Goal: Transaction & Acquisition: Purchase product/service

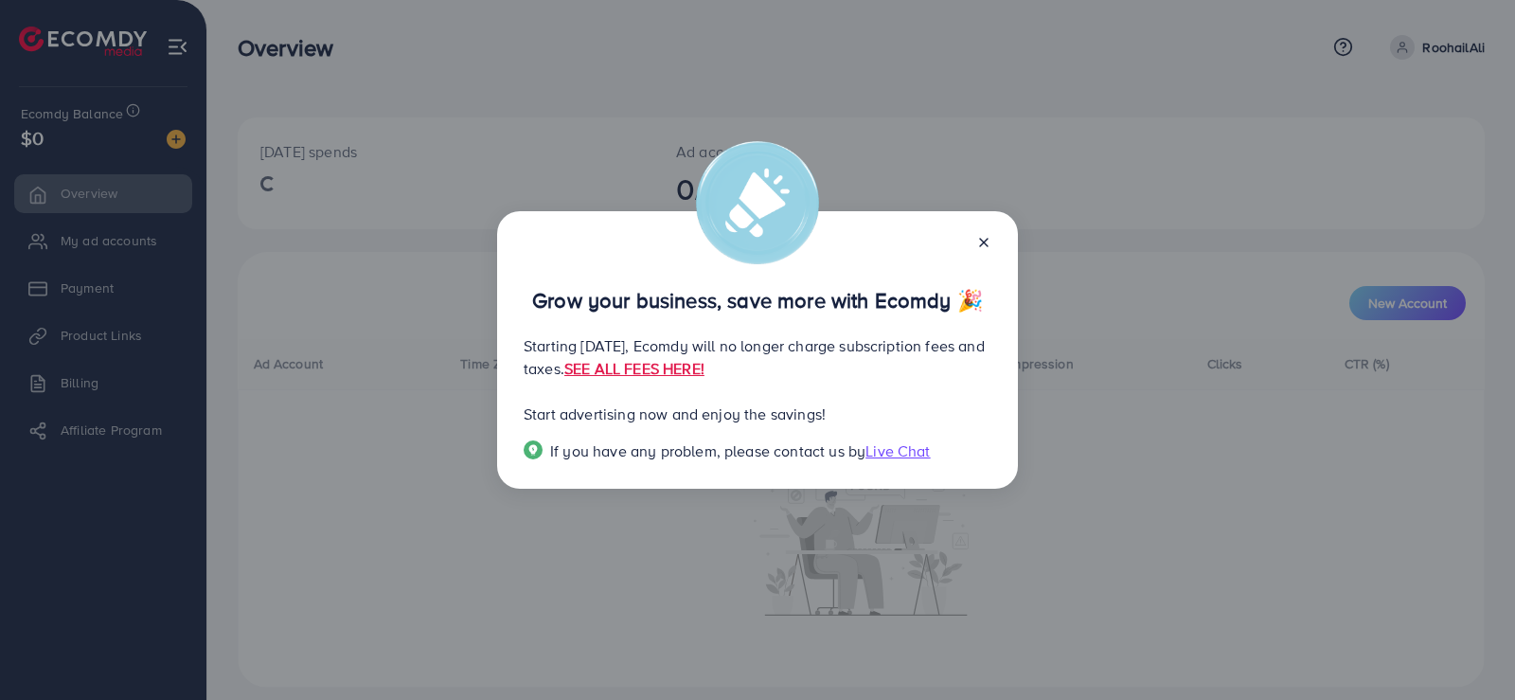
click at [987, 235] on icon at bounding box center [983, 242] width 15 height 15
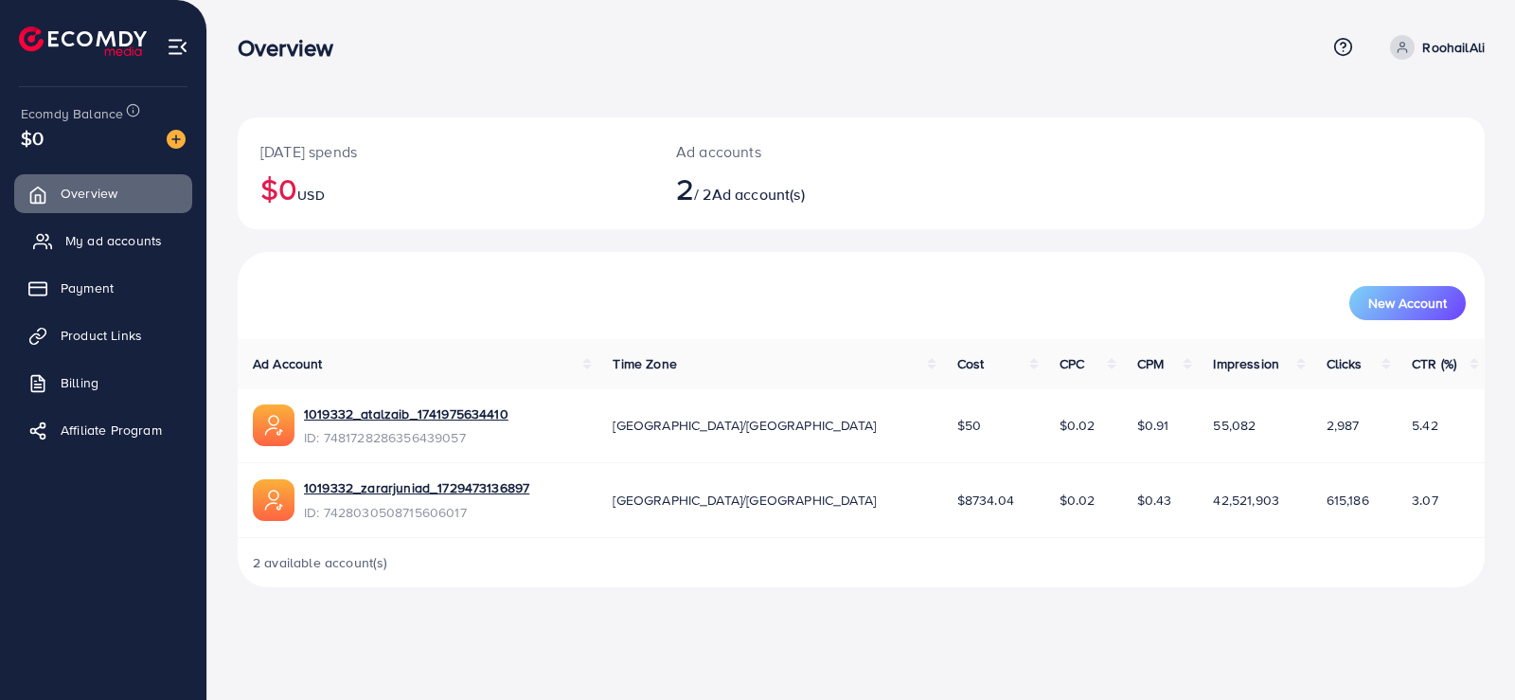
click at [160, 232] on span "My ad accounts" at bounding box center [113, 240] width 97 height 19
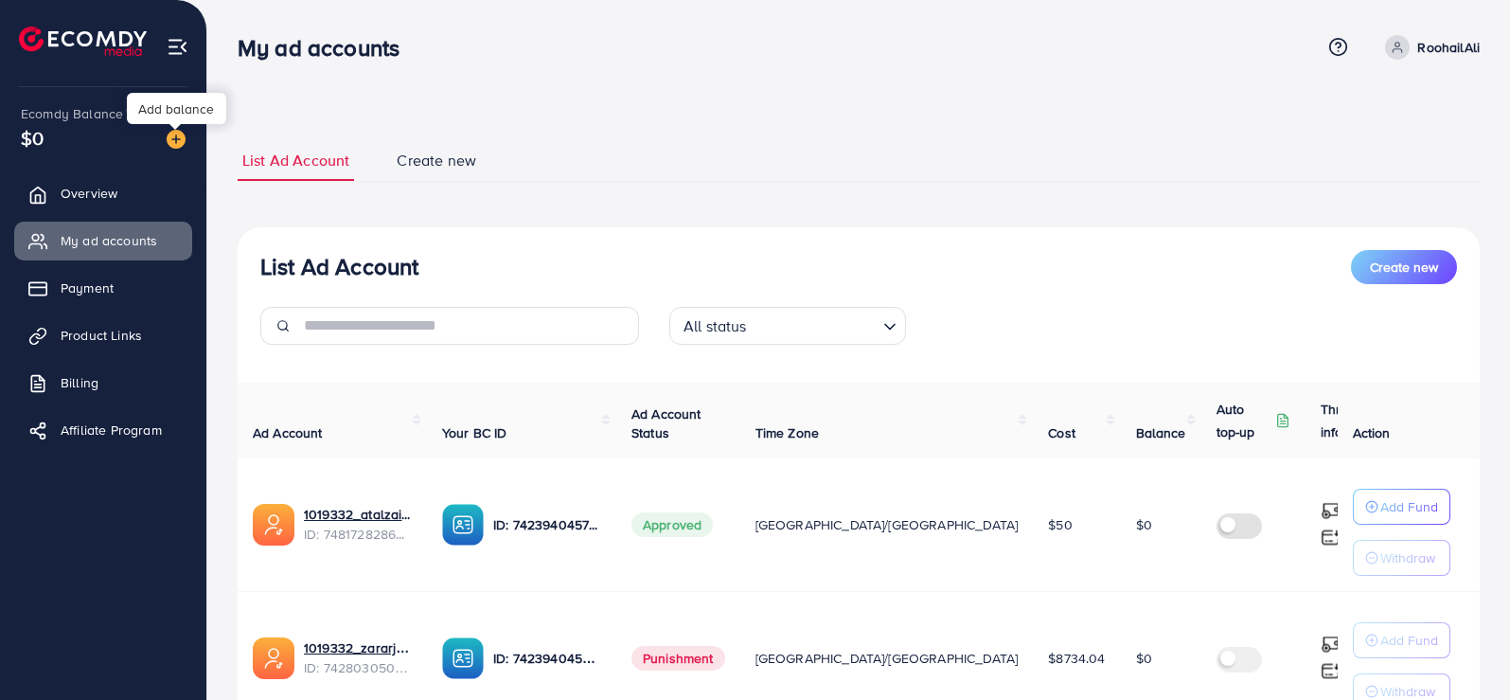
click at [178, 139] on img at bounding box center [176, 139] width 19 height 19
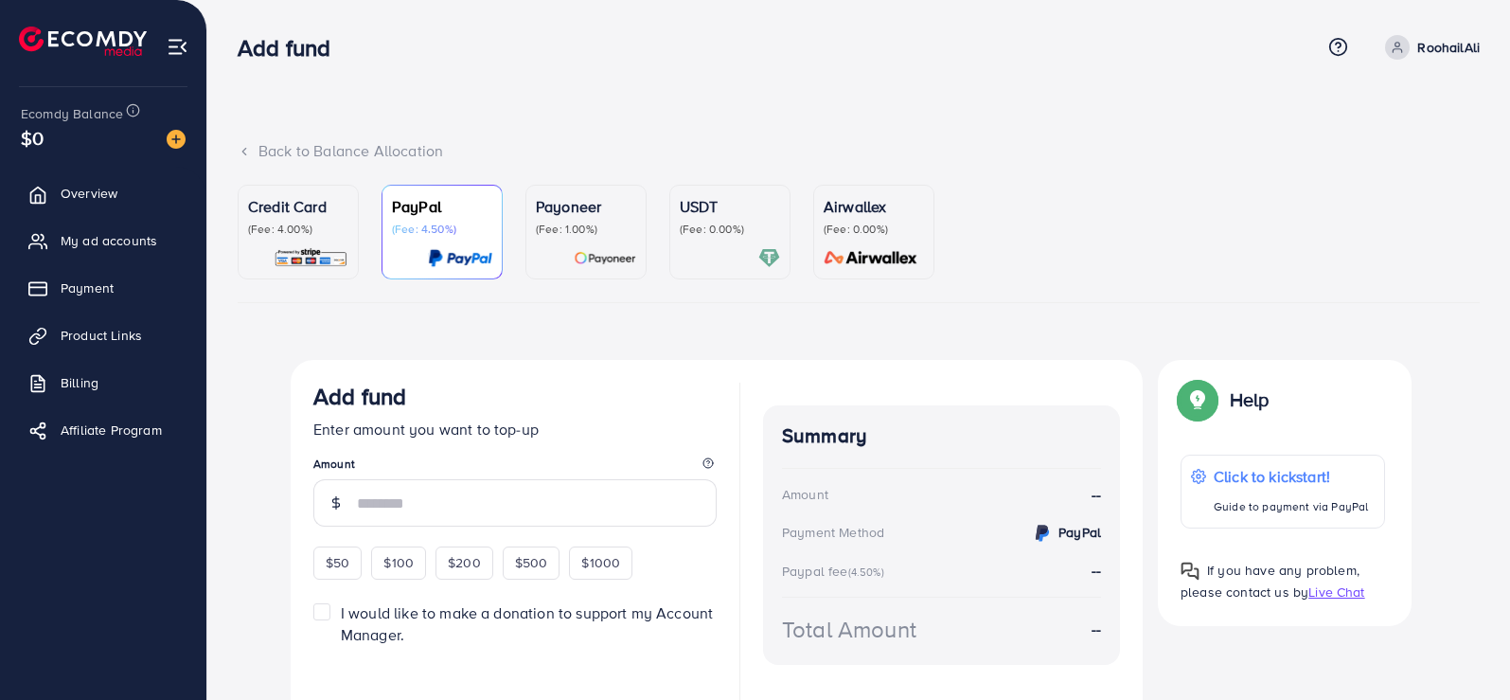
click at [697, 238] on div "USDT (Fee: 0.00%)" at bounding box center [730, 232] width 100 height 74
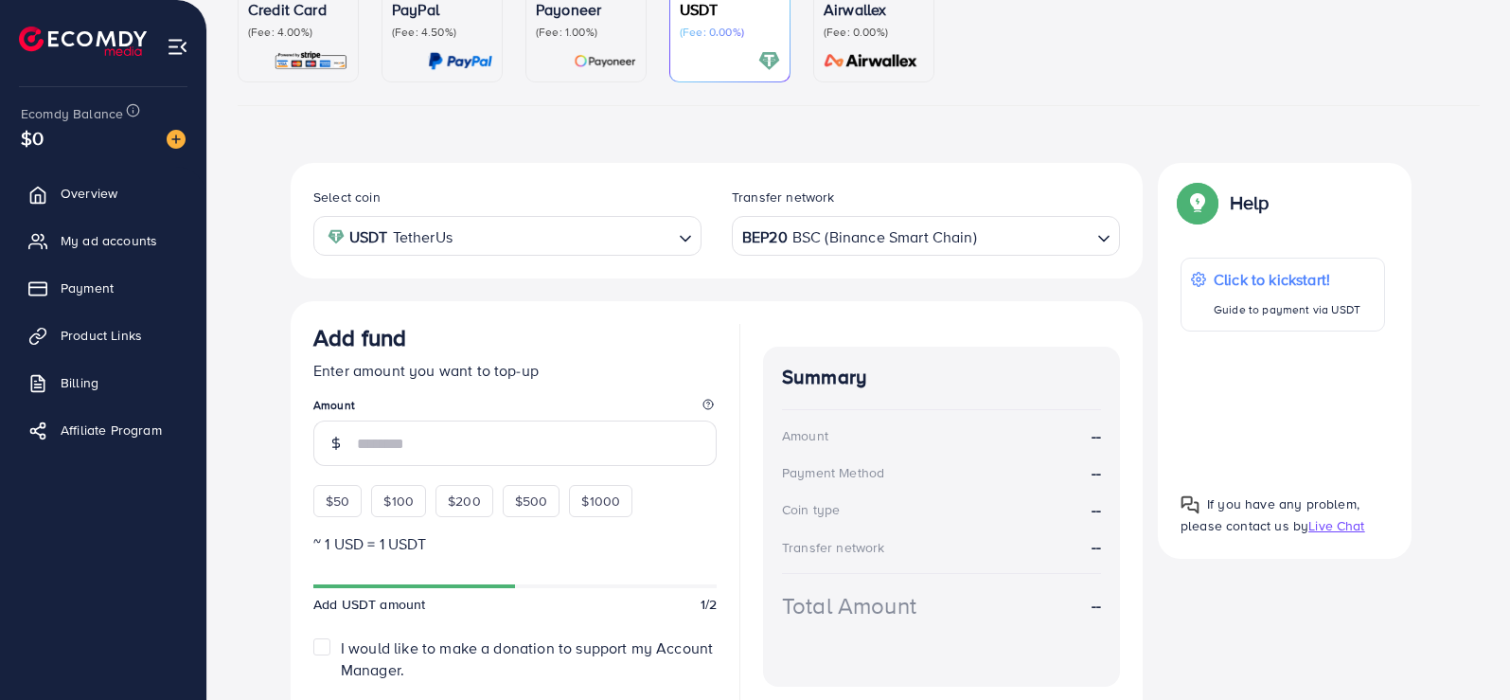
scroll to position [199, 0]
click at [329, 500] on span "$50" at bounding box center [338, 499] width 24 height 19
type input "**"
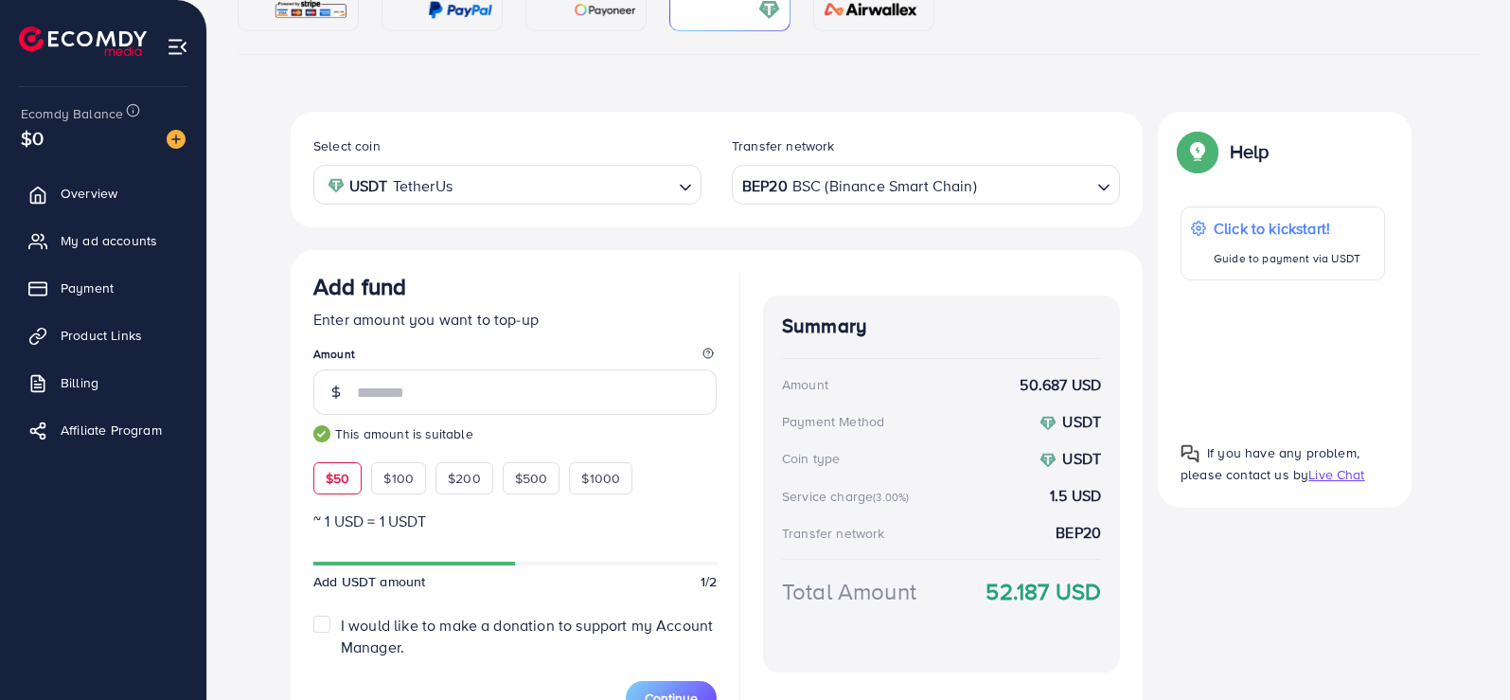
scroll to position [354, 0]
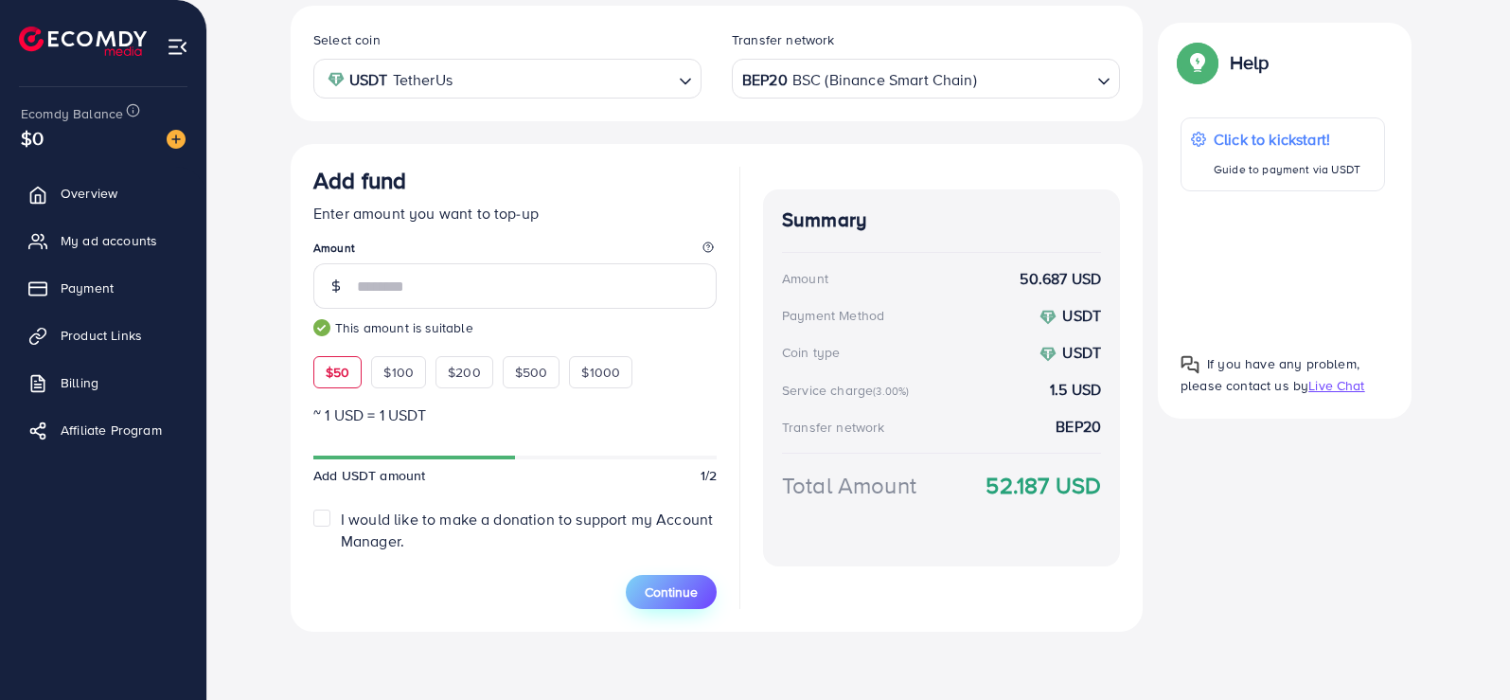
click at [681, 582] on span "Continue" at bounding box center [671, 591] width 53 height 19
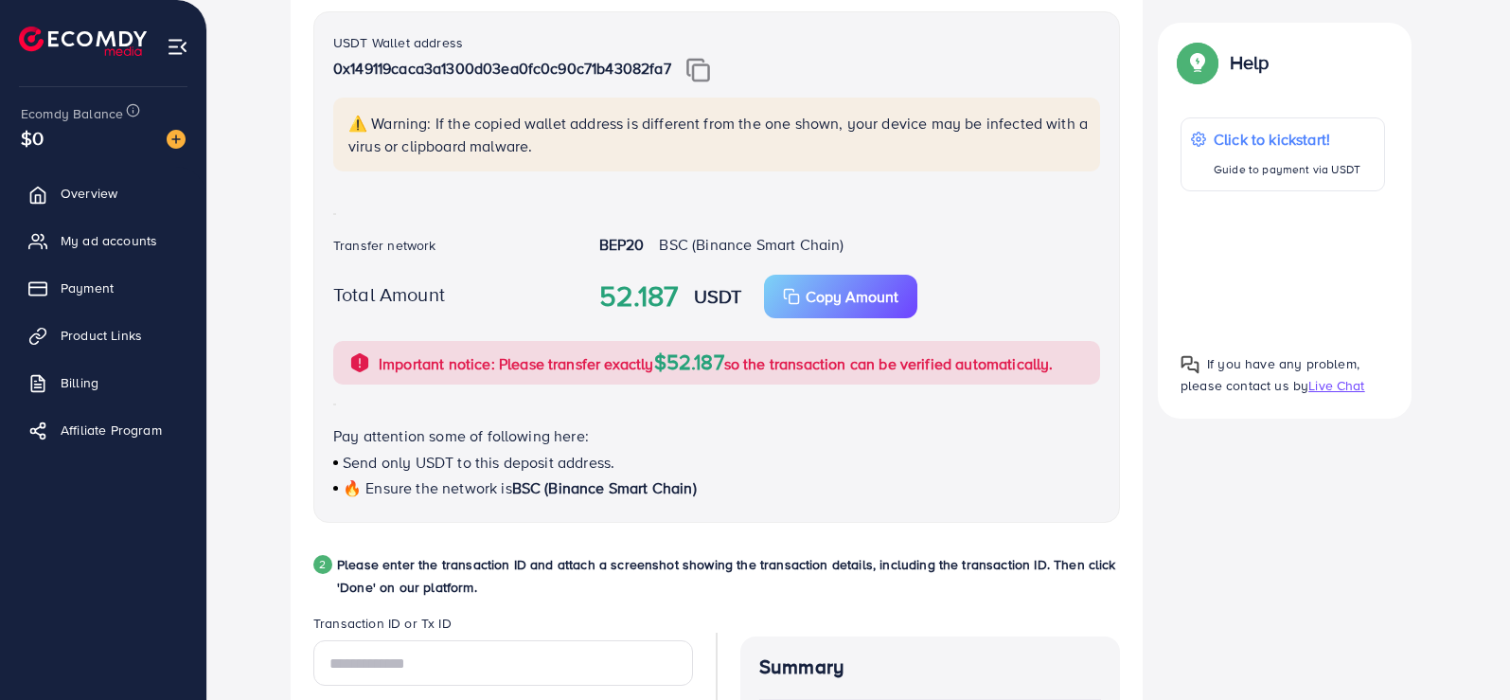
scroll to position [352, 0]
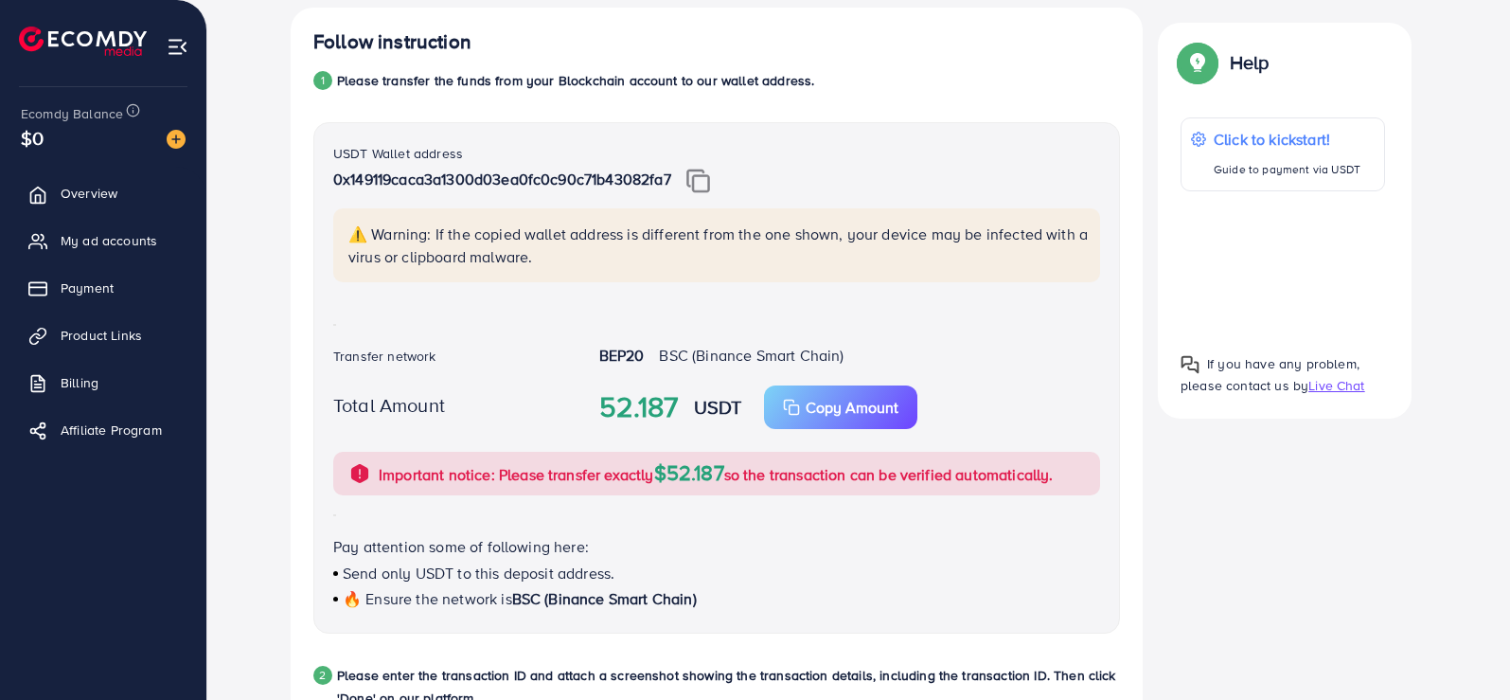
click at [706, 188] on img at bounding box center [699, 181] width 24 height 25
click at [631, 350] on strong "BEP20" at bounding box center [621, 355] width 45 height 21
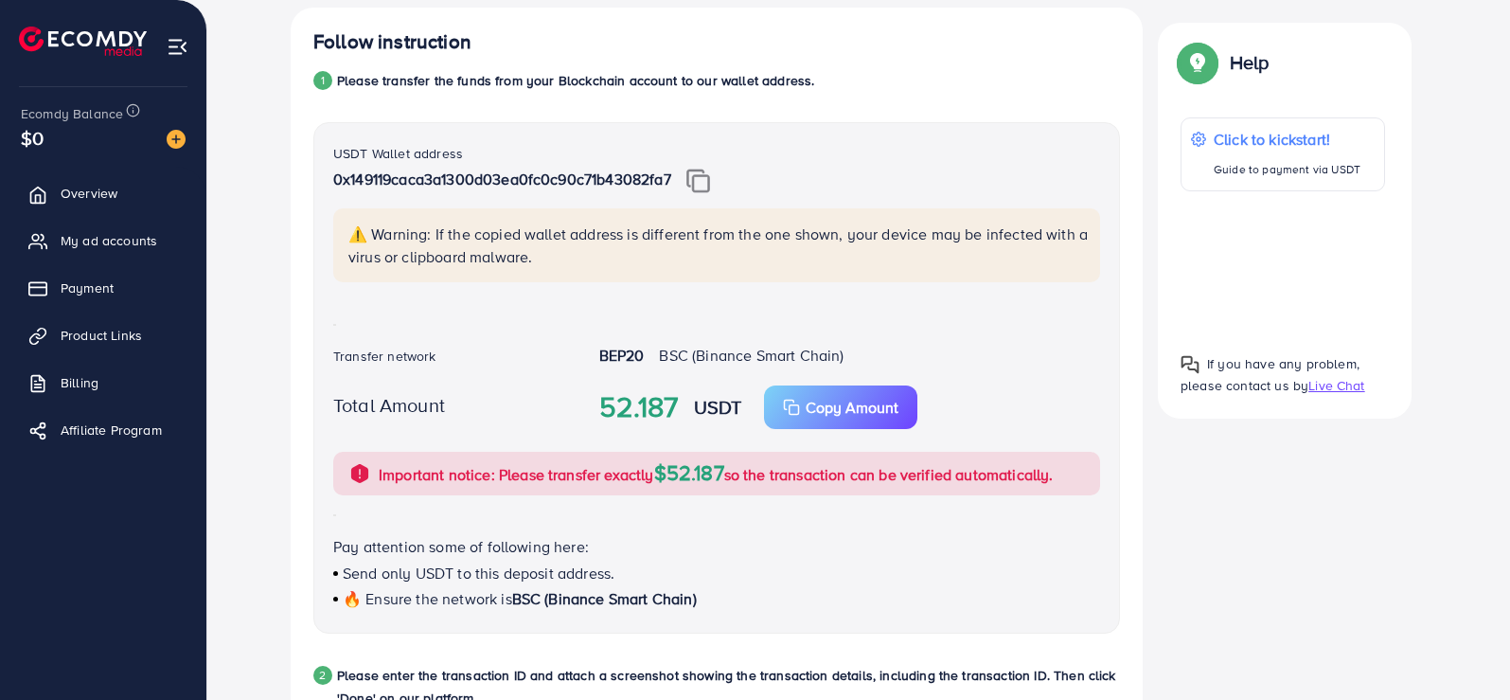
click at [631, 350] on strong "BEP20" at bounding box center [621, 355] width 45 height 21
copy strong "BEP20"
click at [811, 417] on p "Copy Amount" at bounding box center [852, 407] width 93 height 23
